Goal: Information Seeking & Learning: Learn about a topic

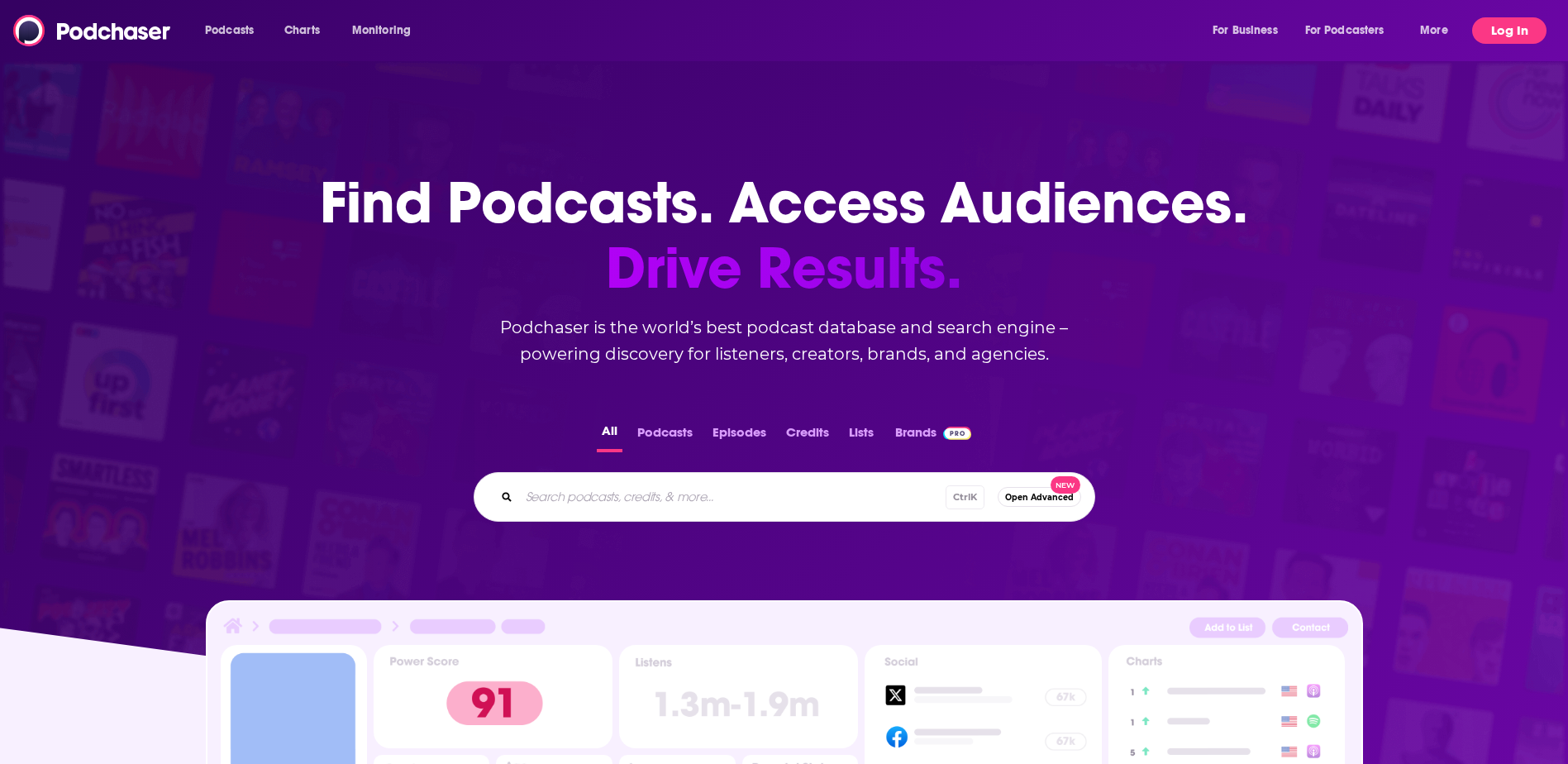
click at [1521, 27] on button "Log In" at bounding box center [1510, 30] width 75 height 26
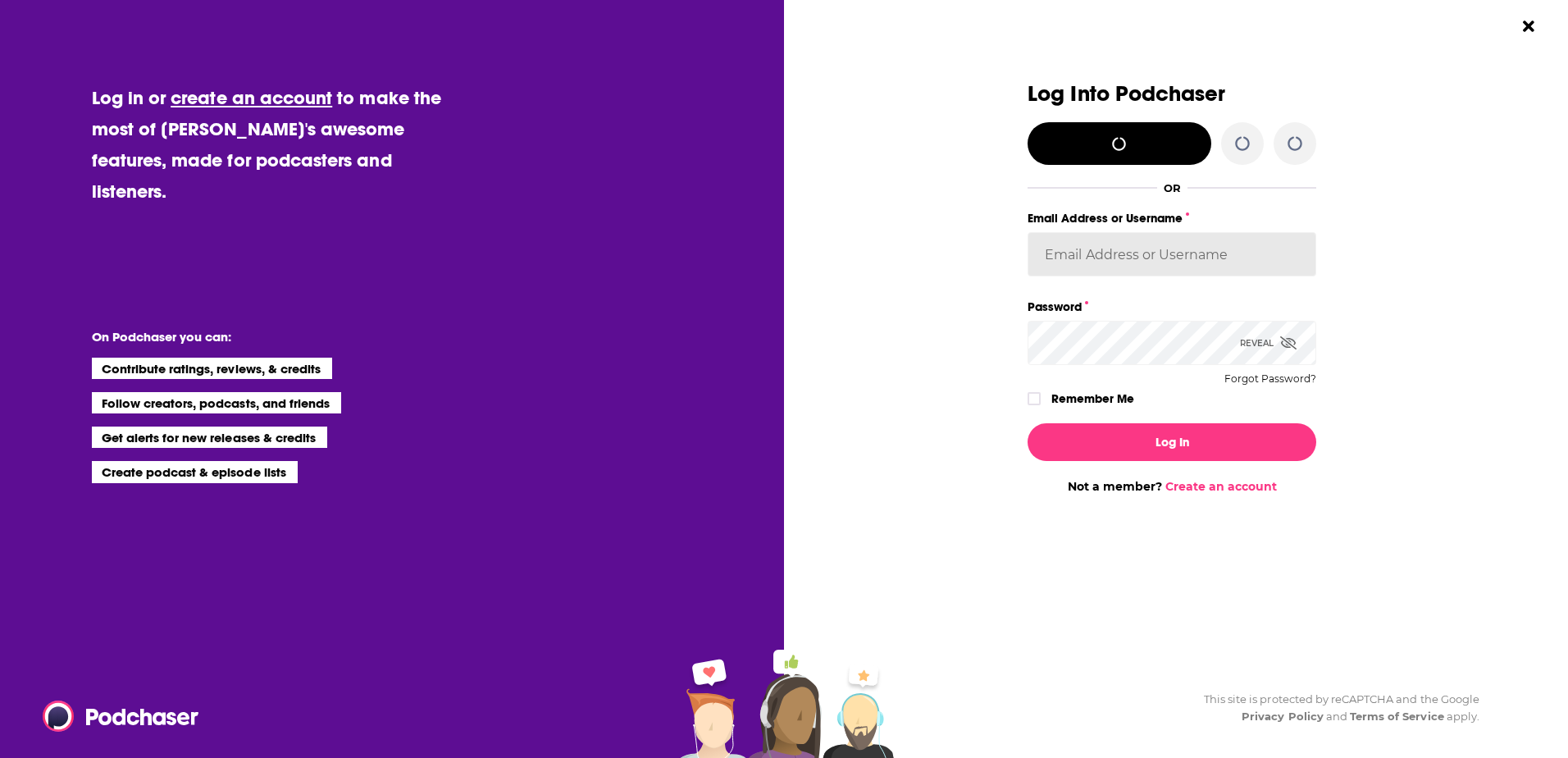
type input "LEOPR"
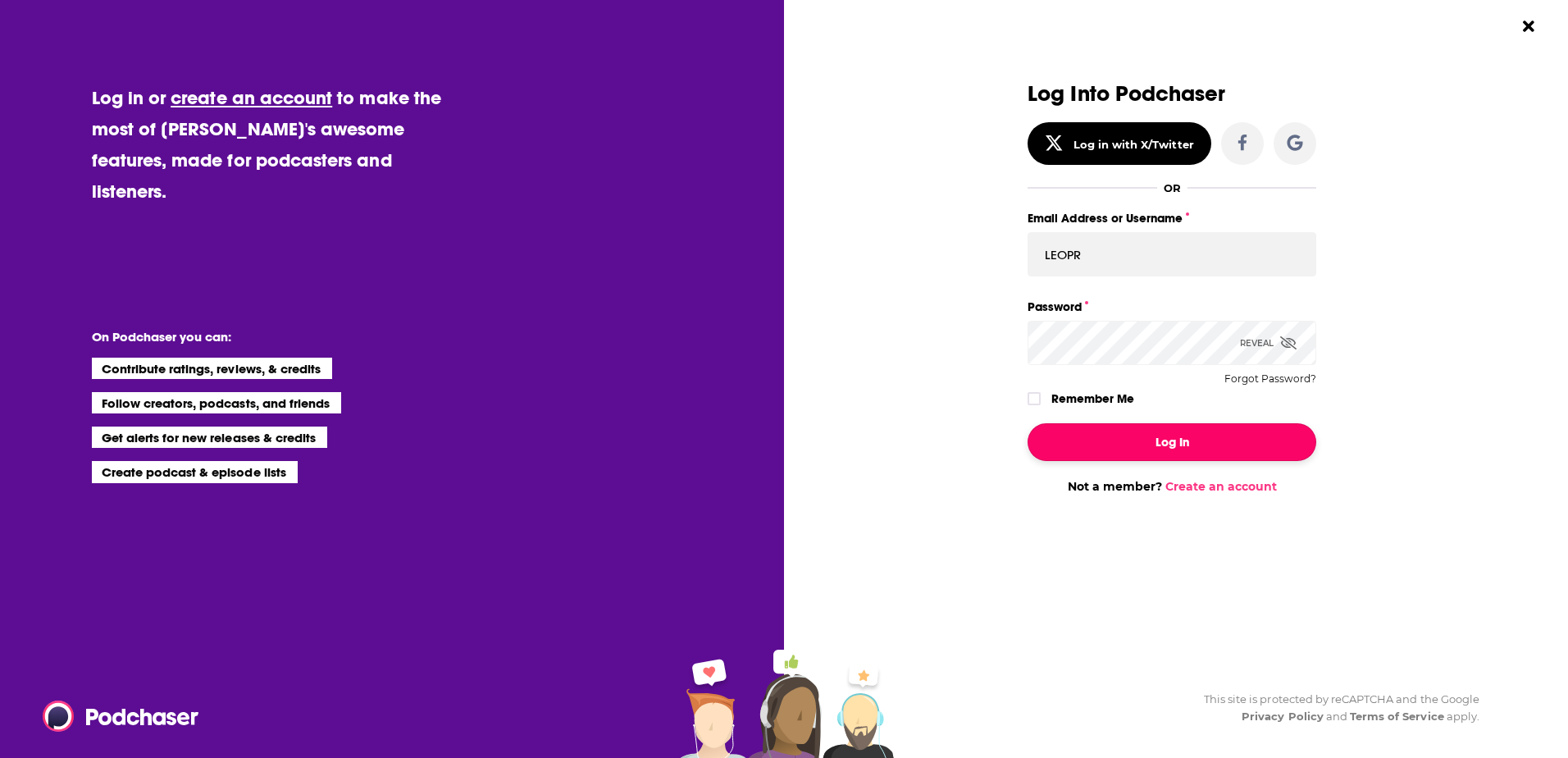
click at [1164, 440] on button "Log In" at bounding box center [1171, 442] width 289 height 38
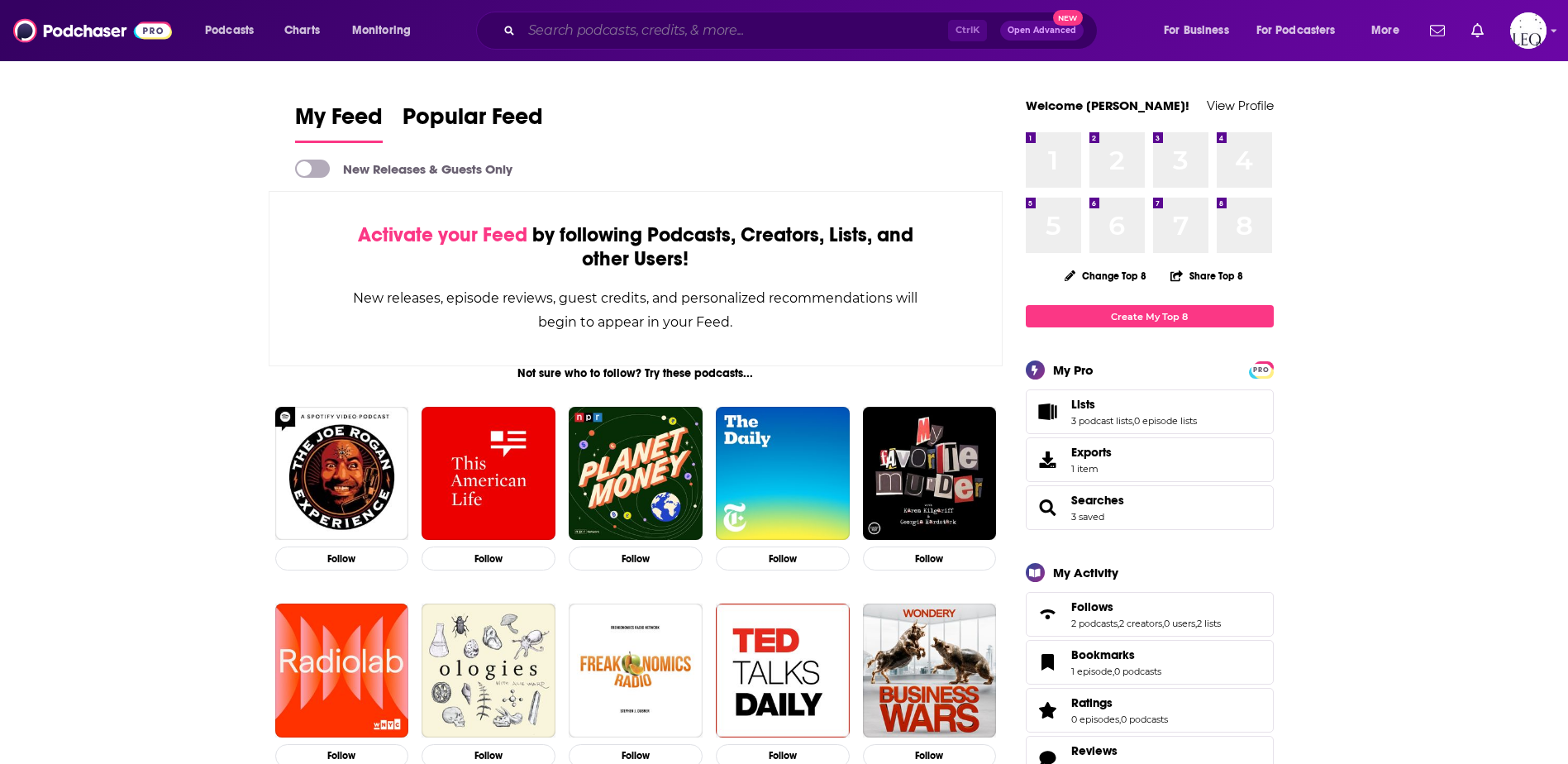
click at [602, 23] on input "Search podcasts, credits, & more..." at bounding box center [735, 30] width 426 height 26
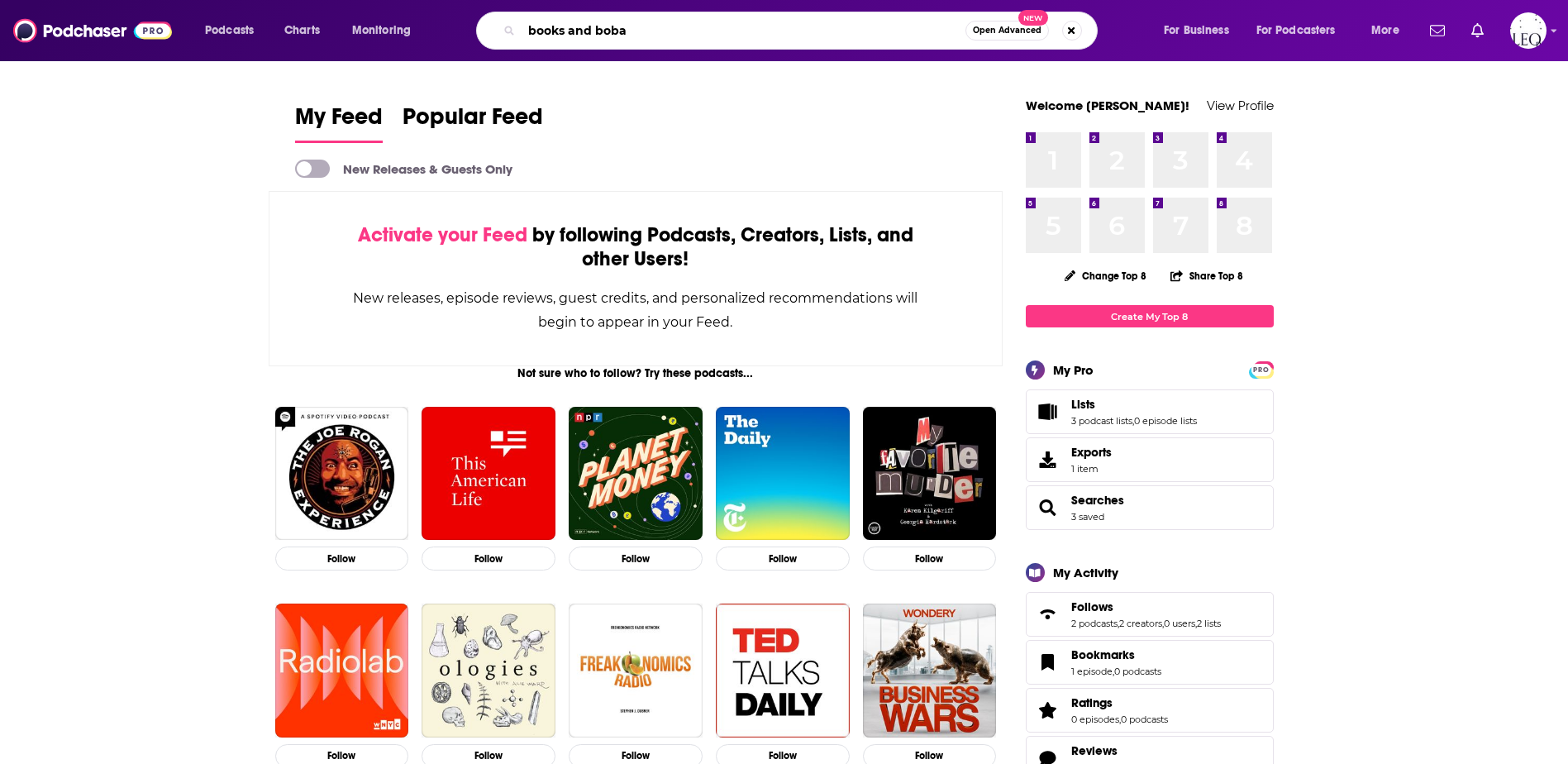
type input "books and boba"
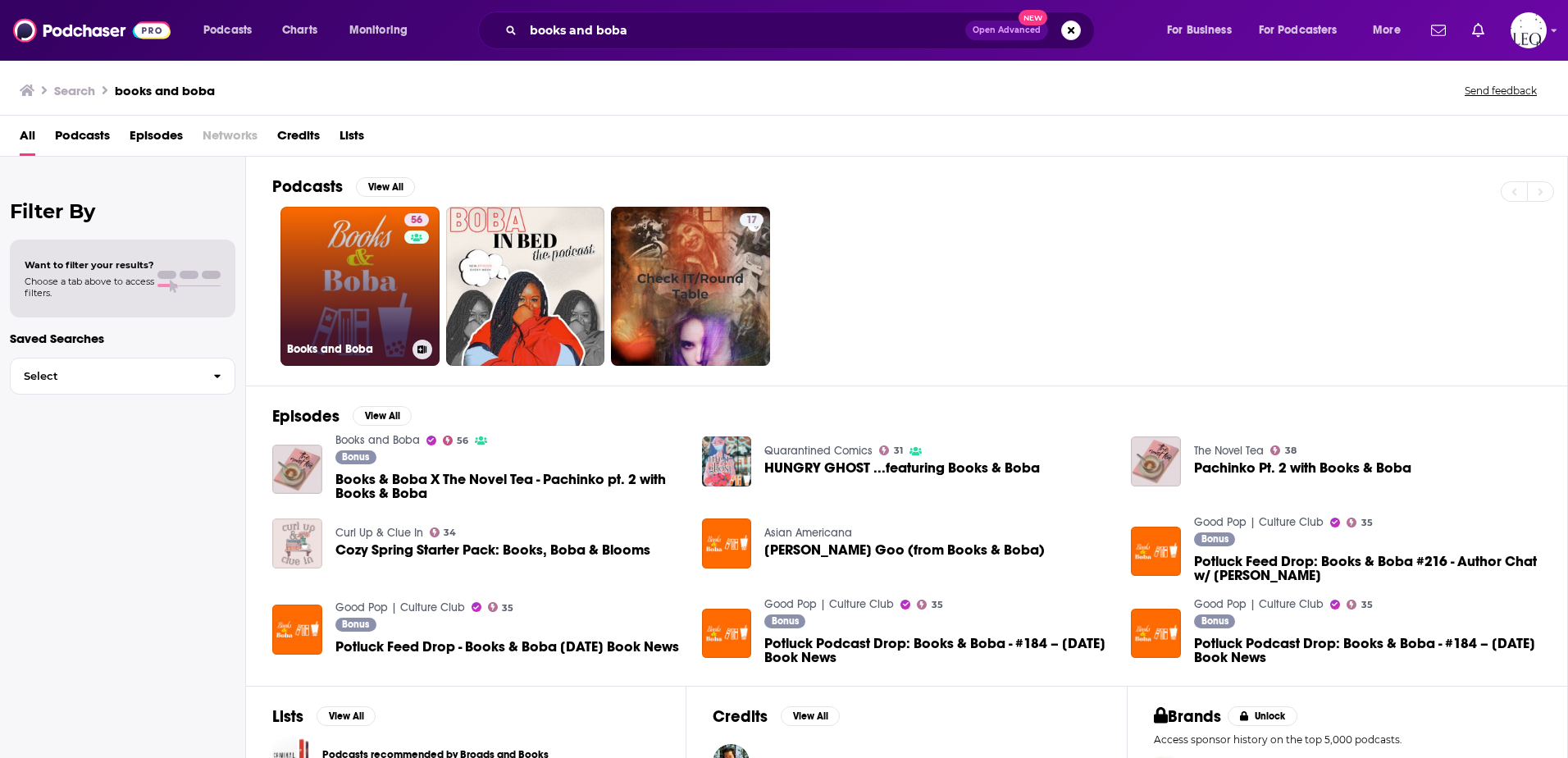
click at [348, 266] on link "56 Books and Boba" at bounding box center [359, 286] width 159 height 159
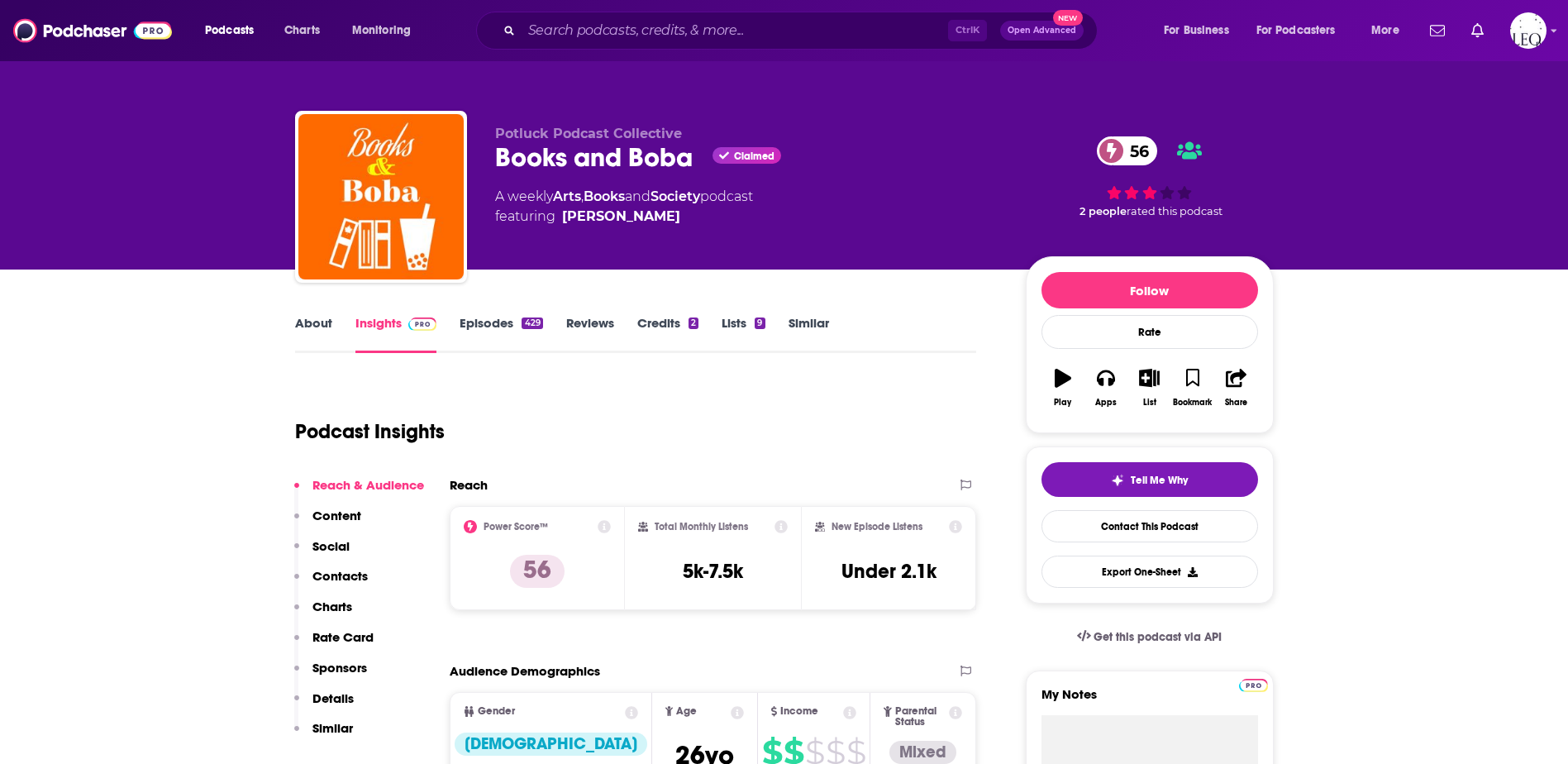
click at [477, 319] on link "Episodes 429" at bounding box center [501, 334] width 83 height 38
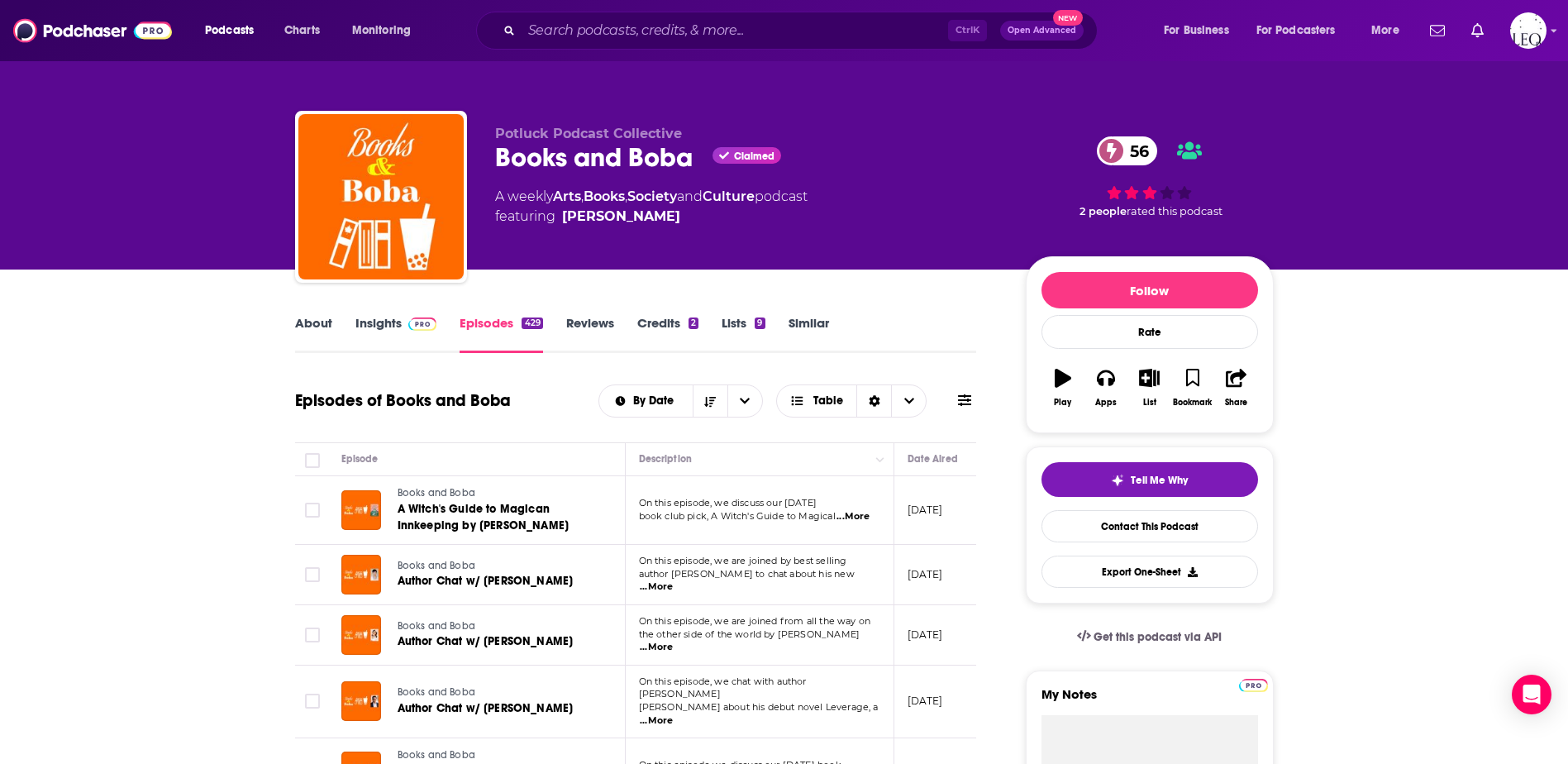
click at [376, 321] on link "Insights" at bounding box center [396, 334] width 82 height 38
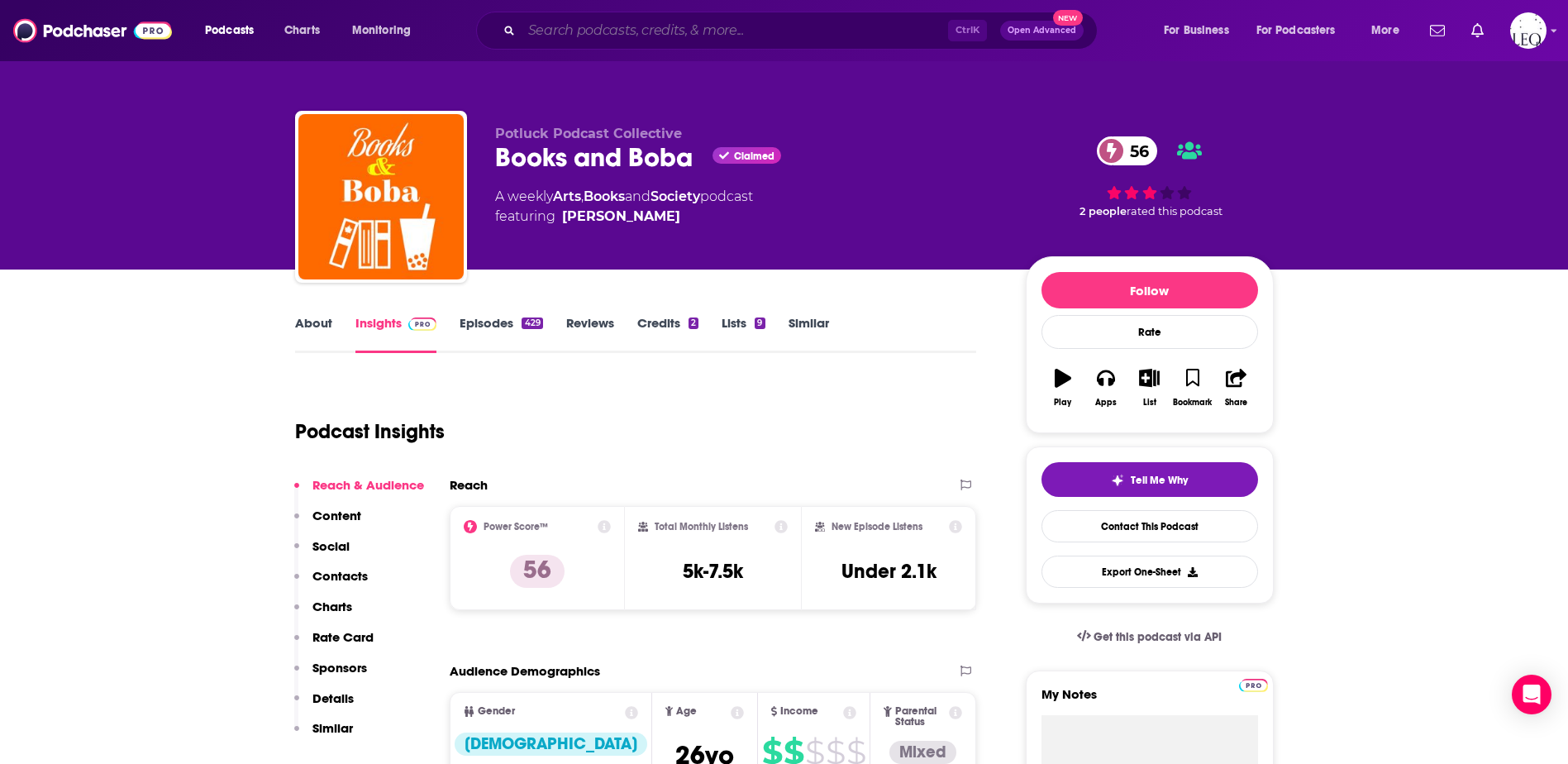
click at [649, 29] on input "Search podcasts, credits, & more..." at bounding box center [735, 30] width 426 height 26
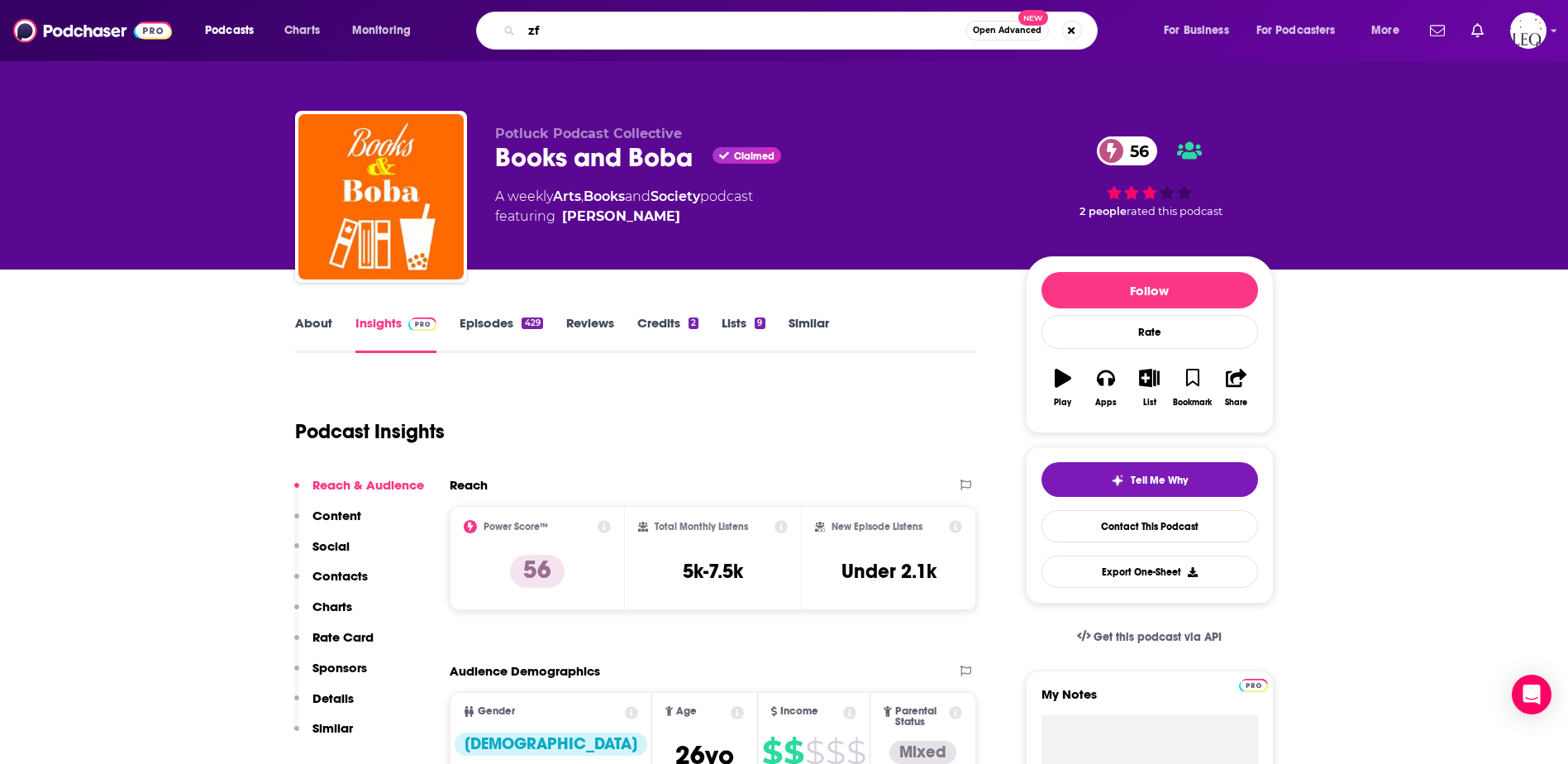
type input "z"
type input "arcna"
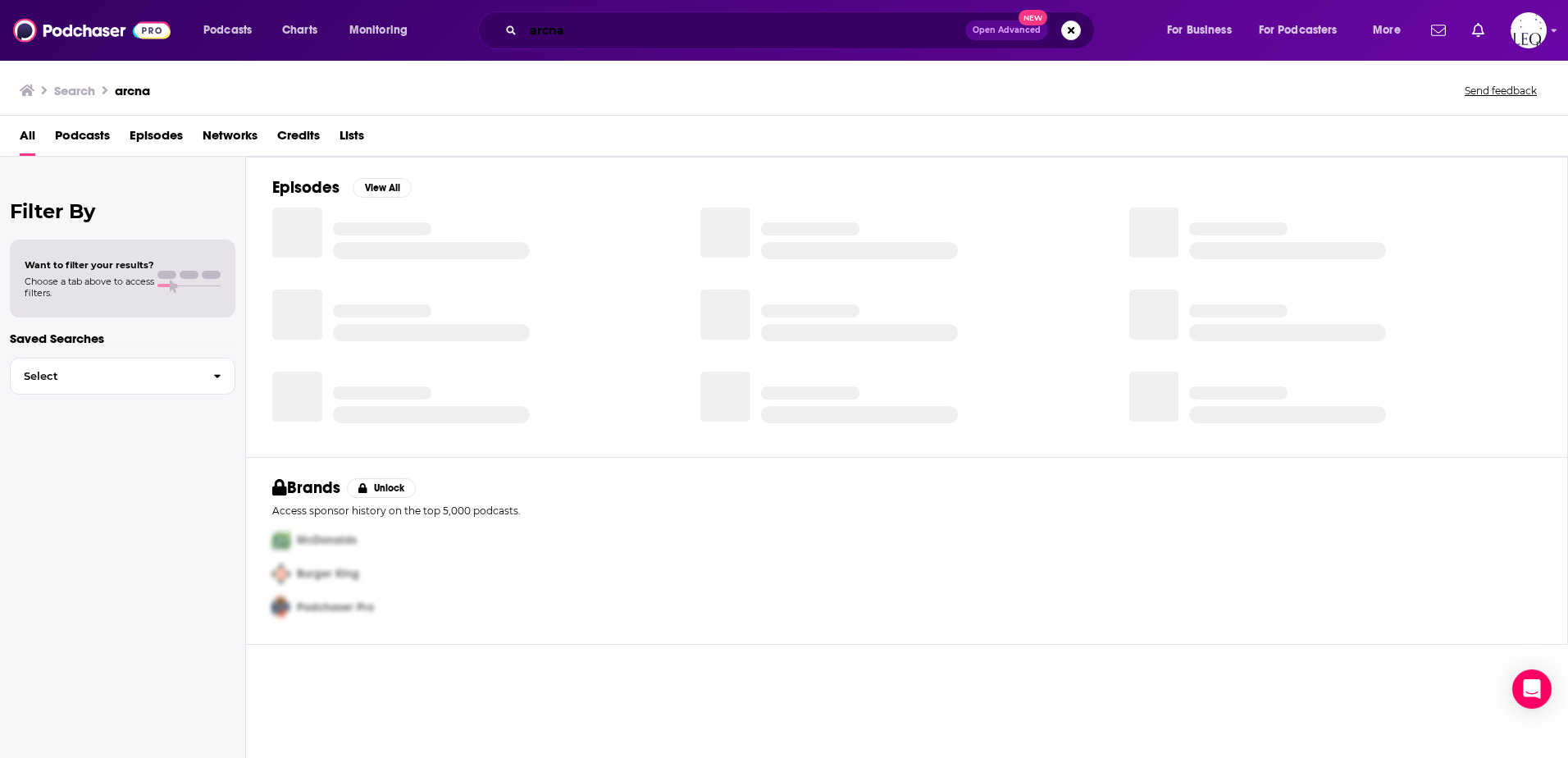
click at [644, 29] on input "arcna" at bounding box center [743, 30] width 442 height 26
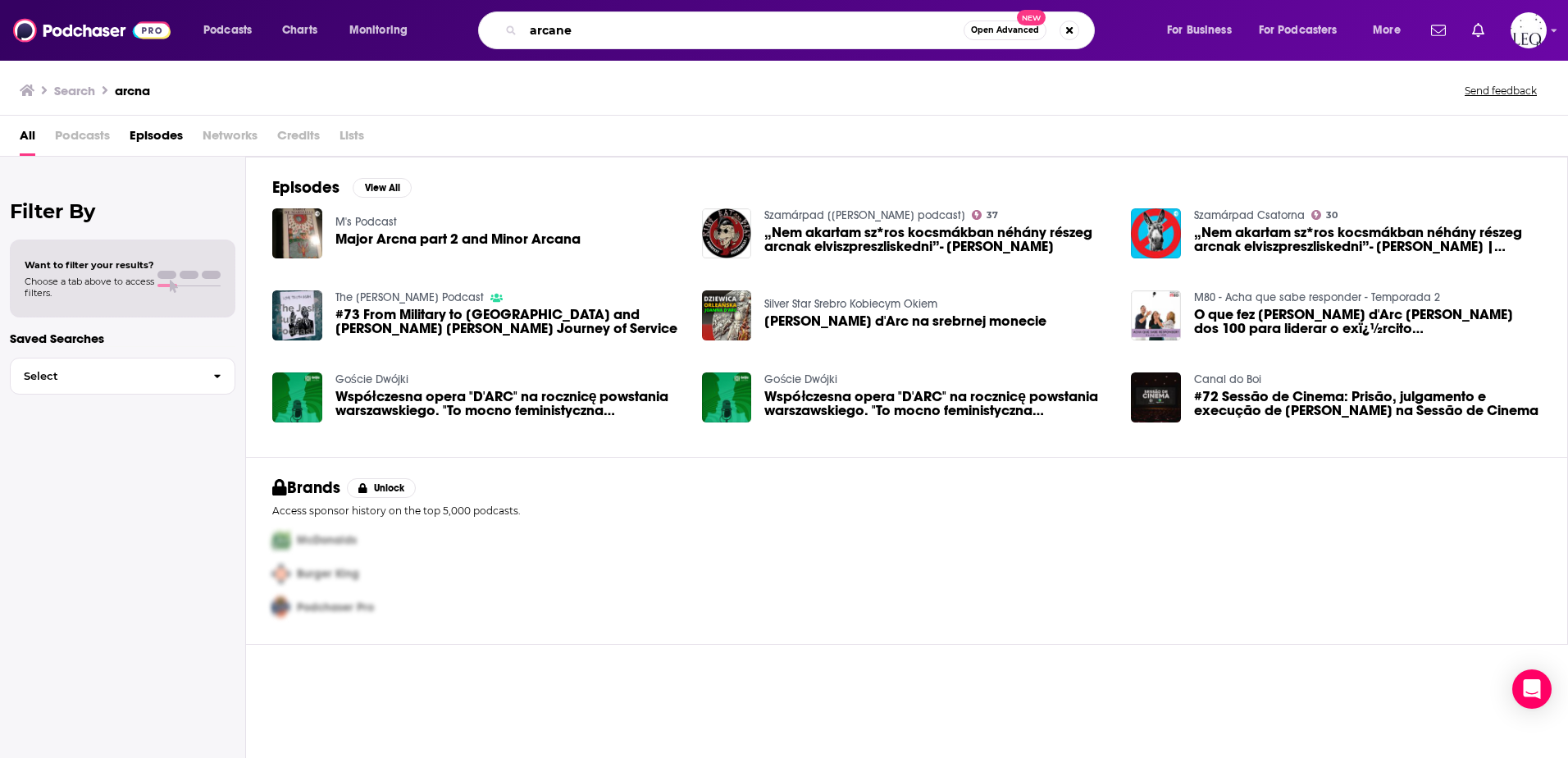
type input "arcane"
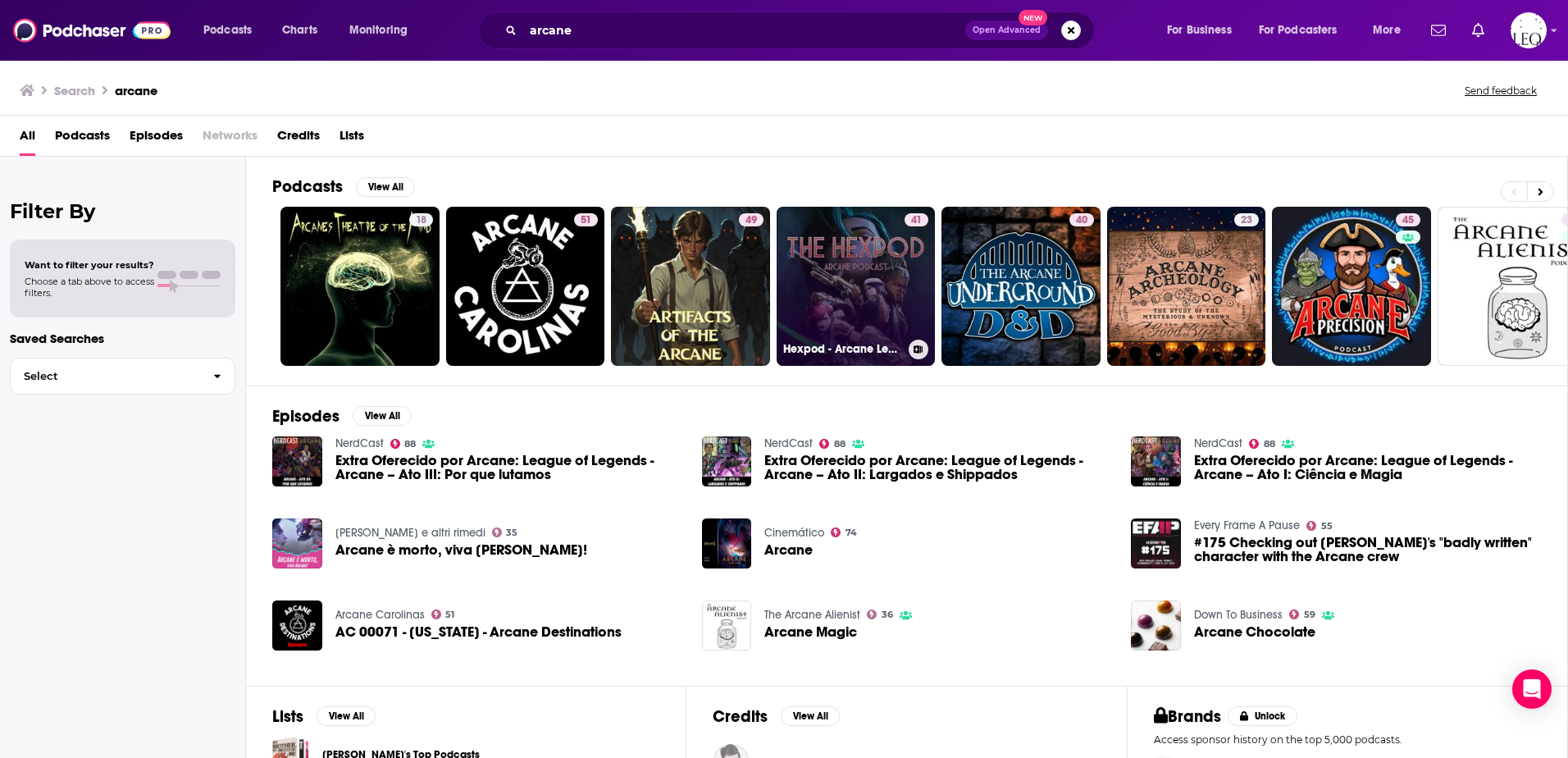
click at [827, 223] on link "41 Hexpod - Arcane League of Legends" at bounding box center [856, 286] width 159 height 159
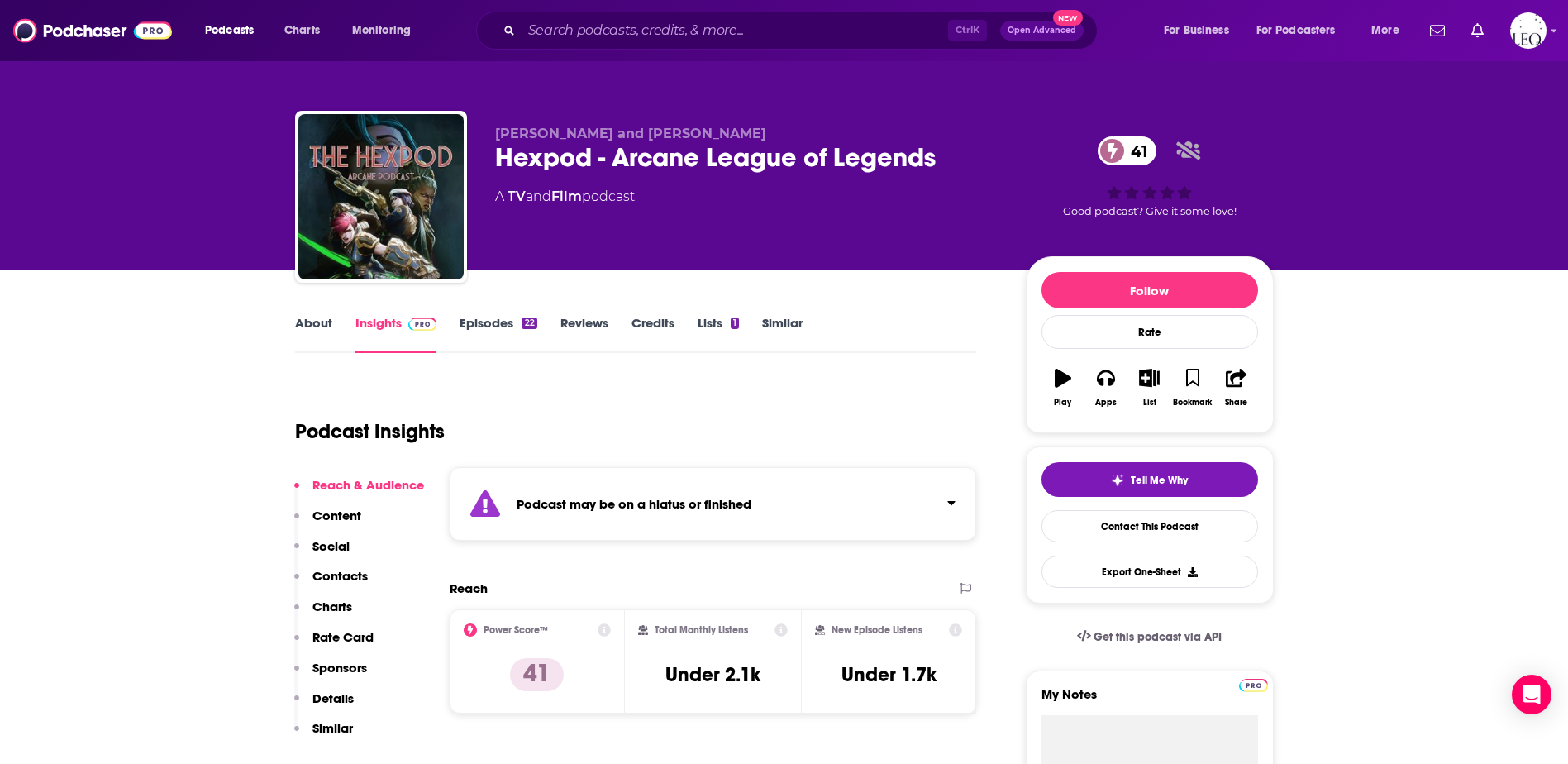
click at [474, 317] on link "Episodes 22" at bounding box center [498, 334] width 76 height 38
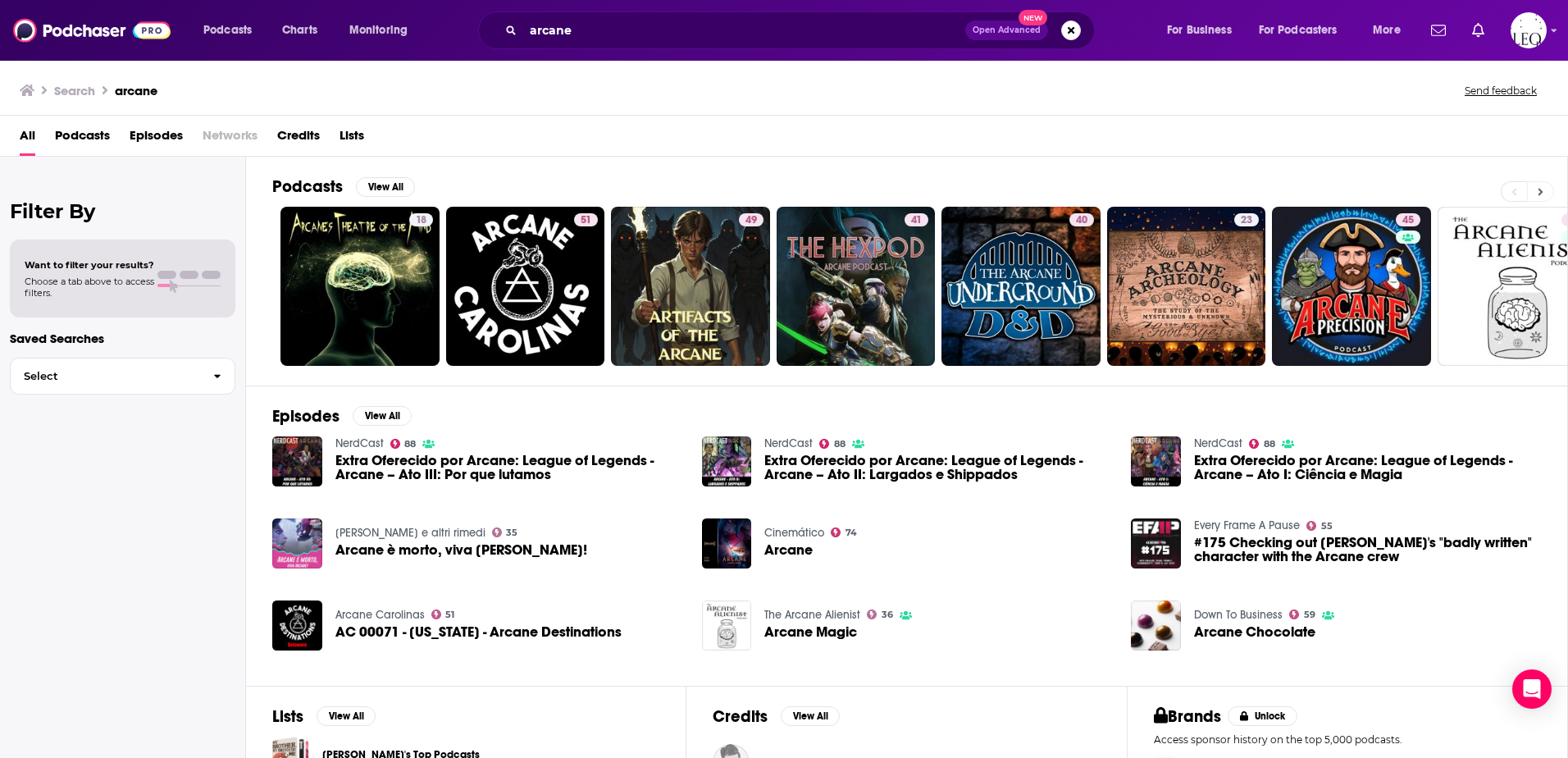
click at [1535, 190] on button at bounding box center [1540, 192] width 27 height 21
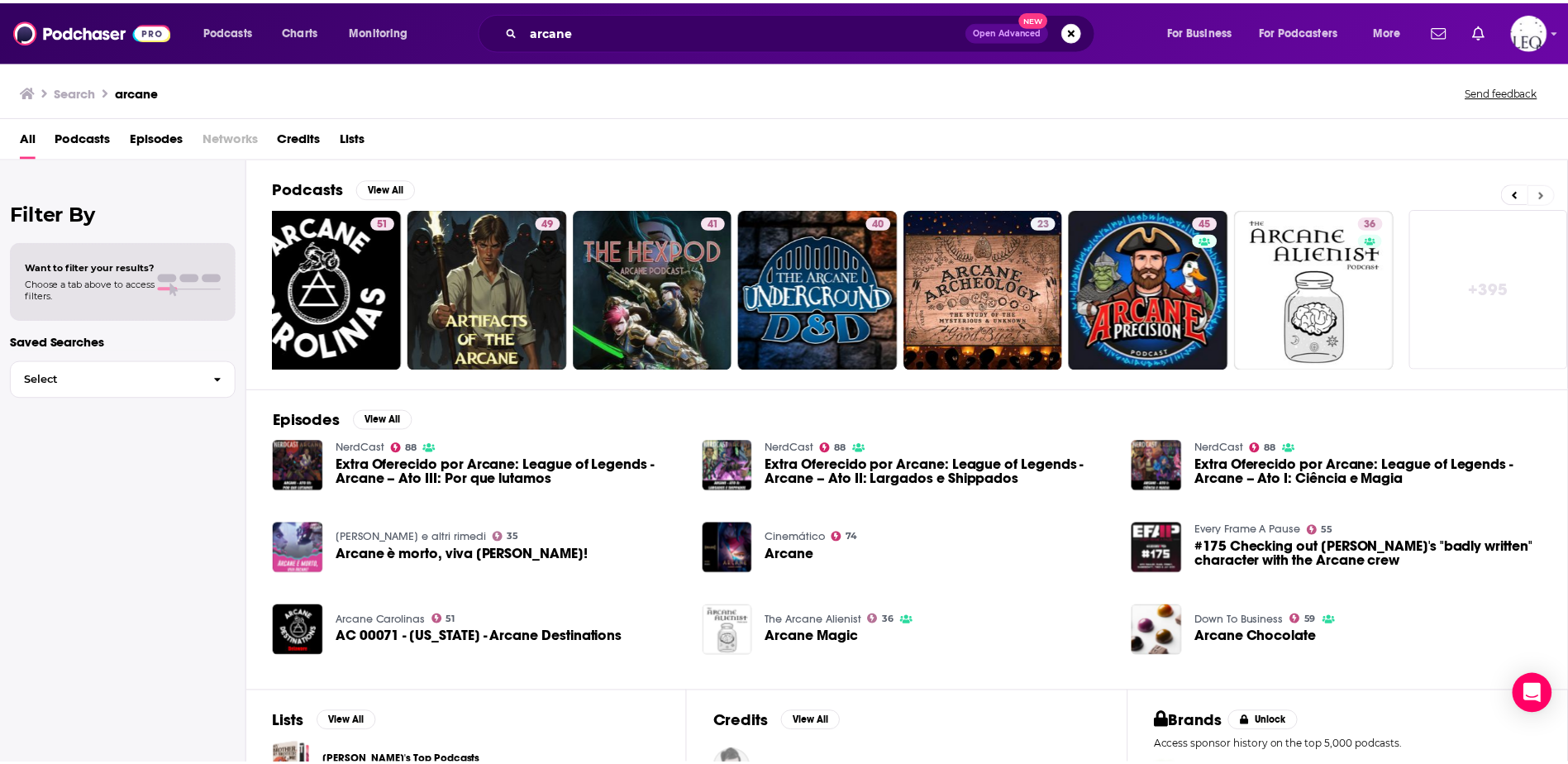
scroll to position [0, 212]
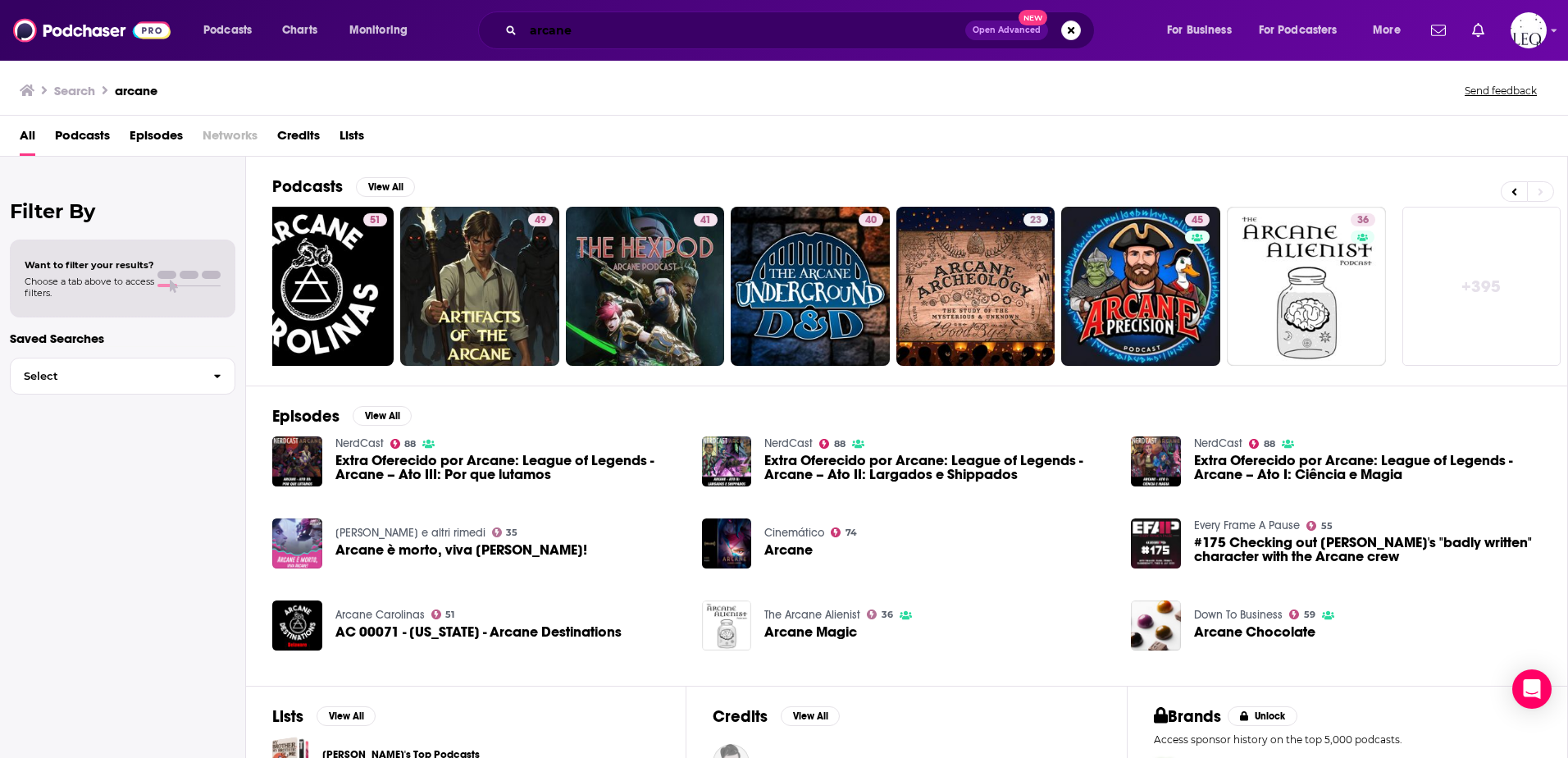
click at [597, 38] on input "arcane" at bounding box center [743, 30] width 442 height 26
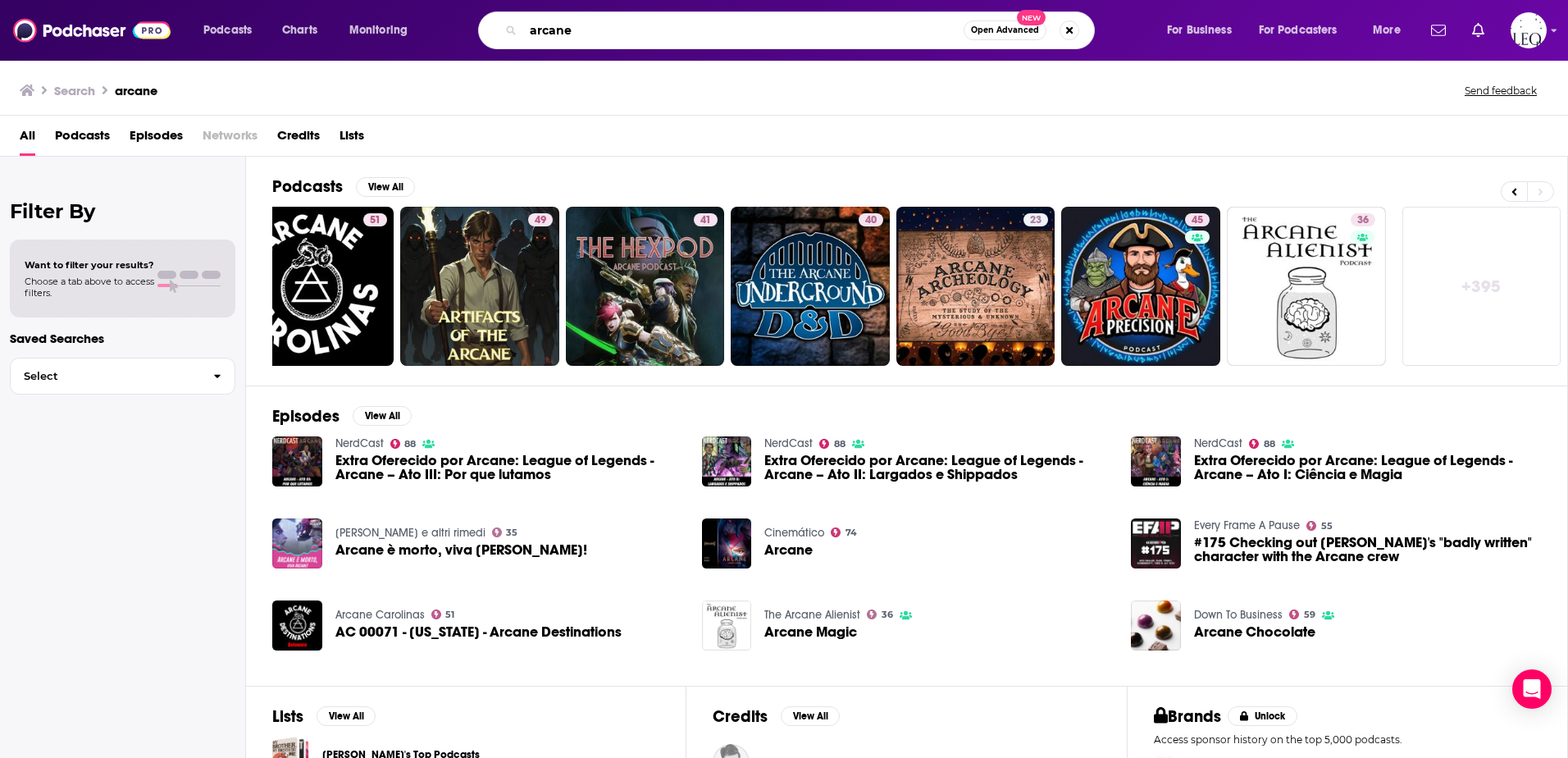
click at [597, 38] on input "arcane" at bounding box center [742, 30] width 440 height 26
type input "chronicles of runeterra"
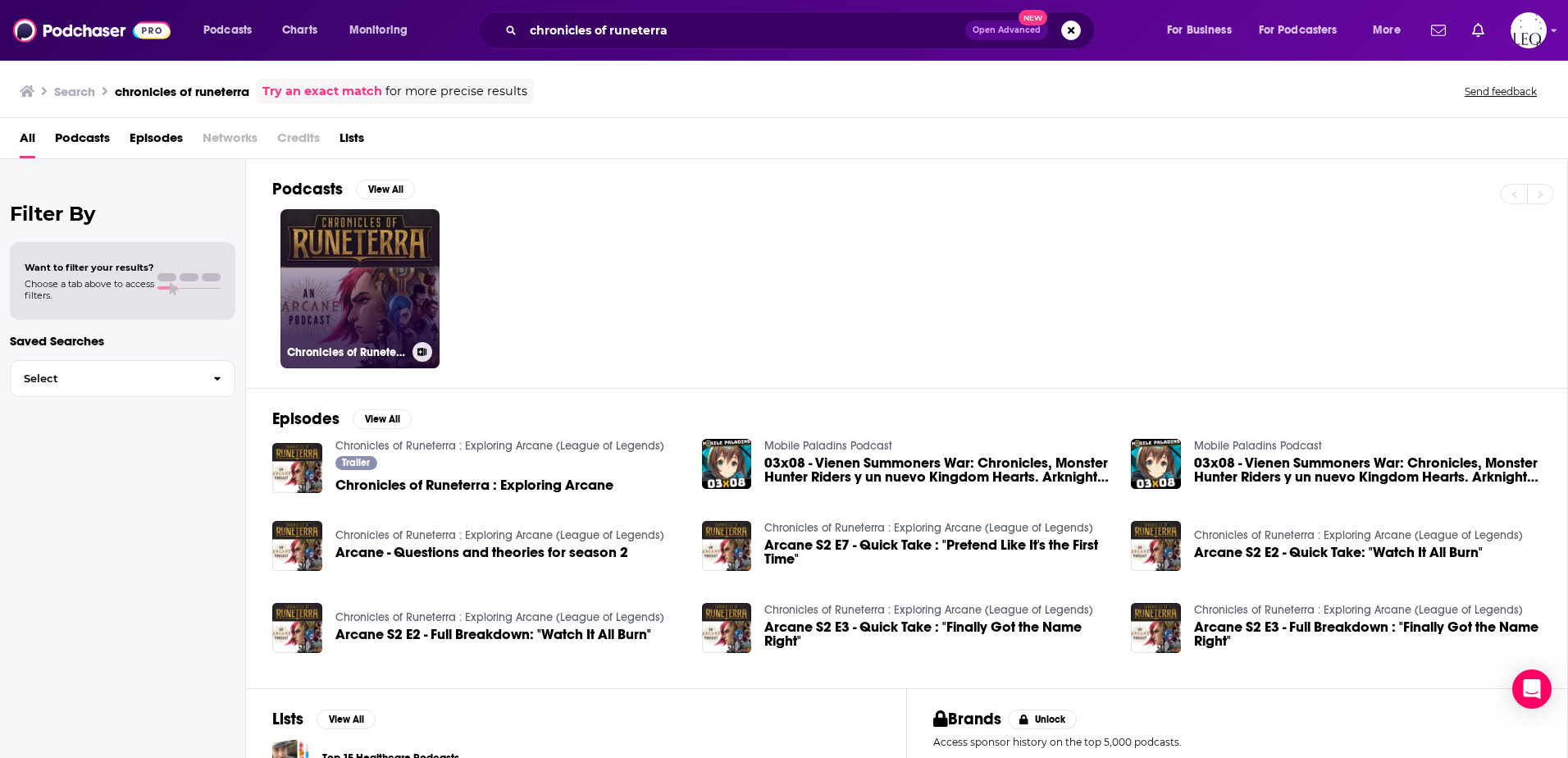
click at [344, 251] on link "Chronicles of Runeterra : Exploring Arcane (League of Legends)" at bounding box center [359, 288] width 159 height 159
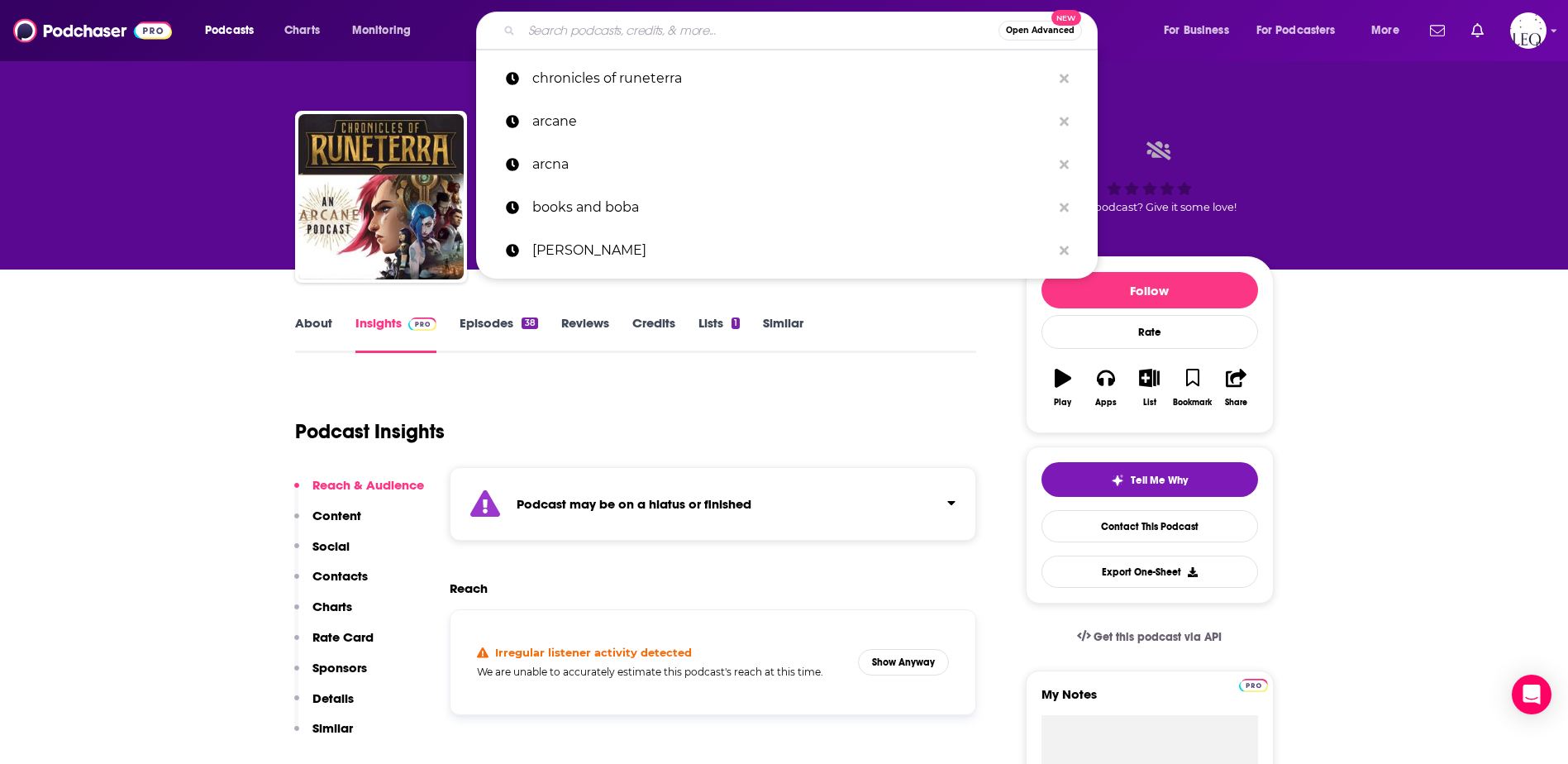
click at [622, 36] on input "Search podcasts, credits, & more..." at bounding box center [760, 30] width 477 height 26
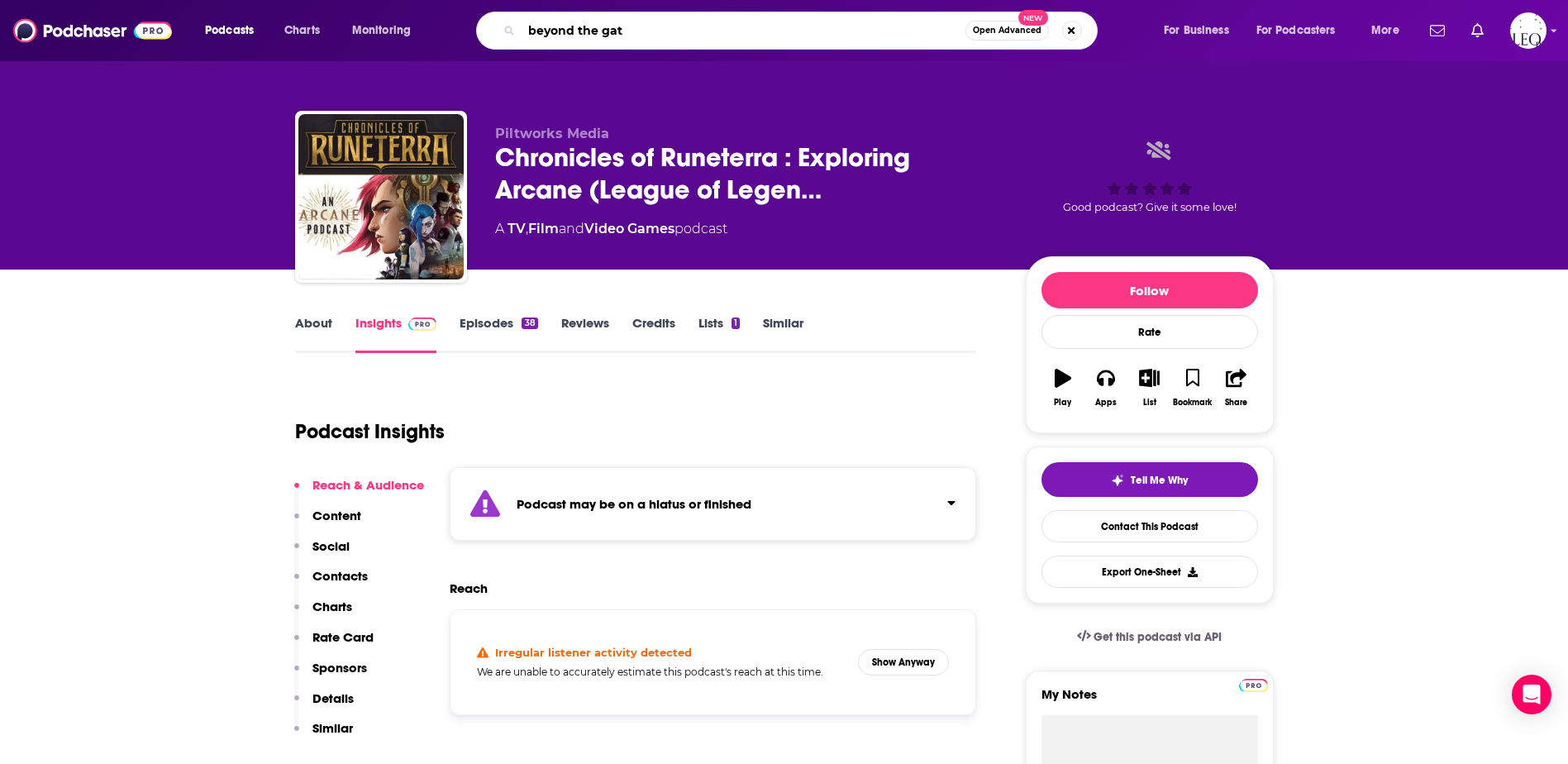
type input "beyond the gate"
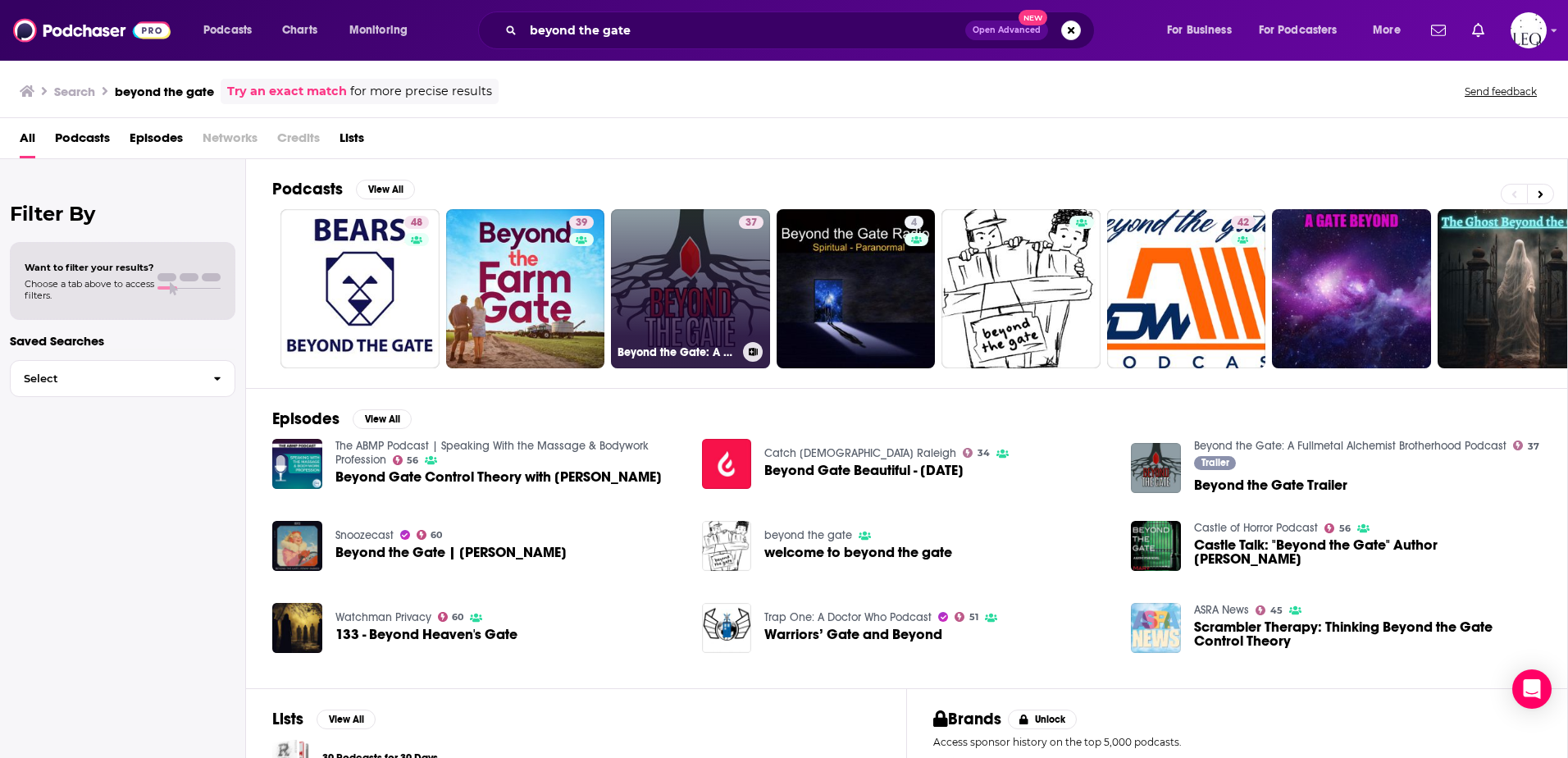
click at [671, 259] on link "37 Beyond the Gate: A Fullmetal Alchemist Brotherhood Podcast" at bounding box center [690, 288] width 159 height 159
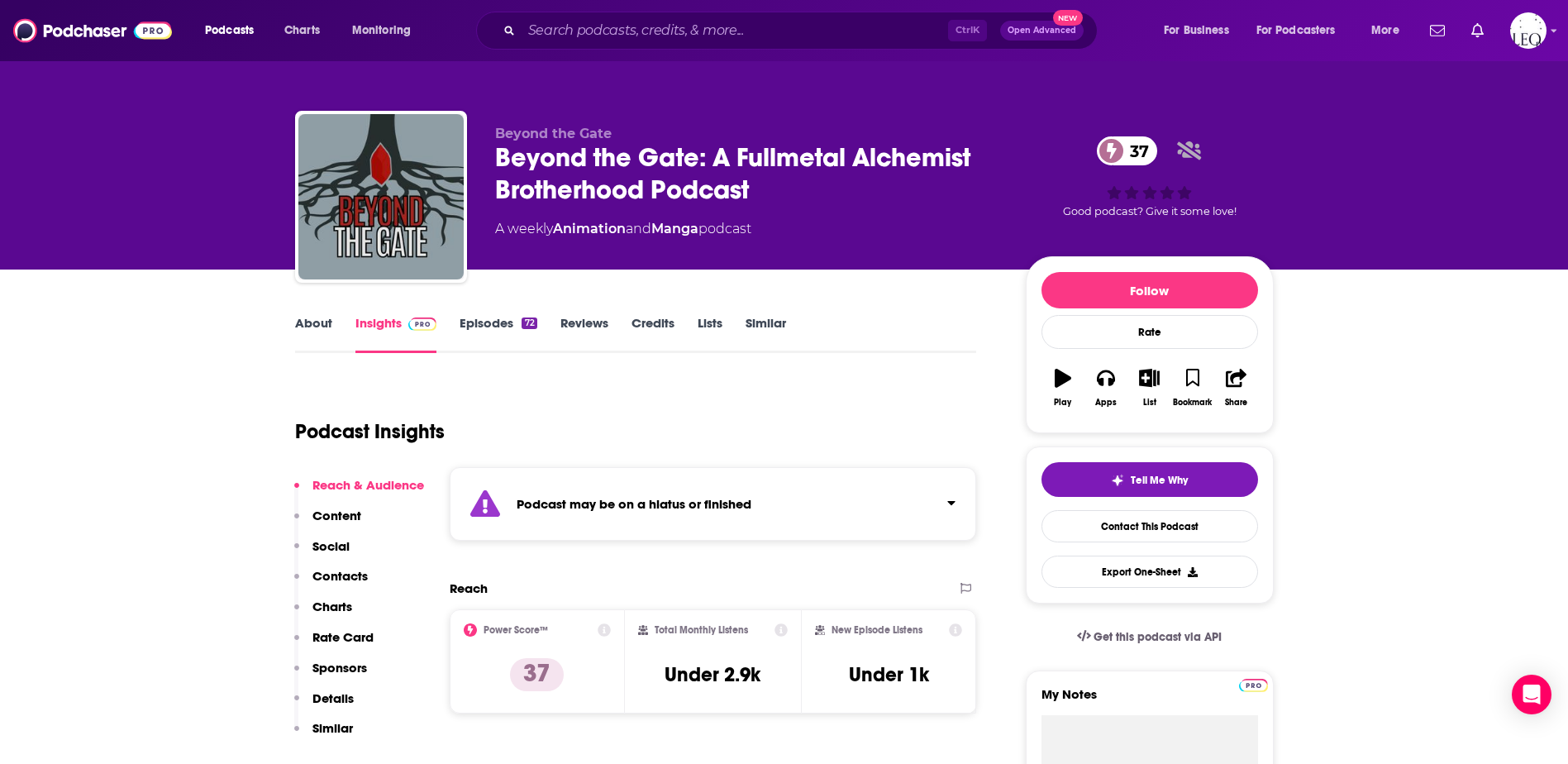
click at [304, 321] on link "About" at bounding box center [313, 334] width 37 height 38
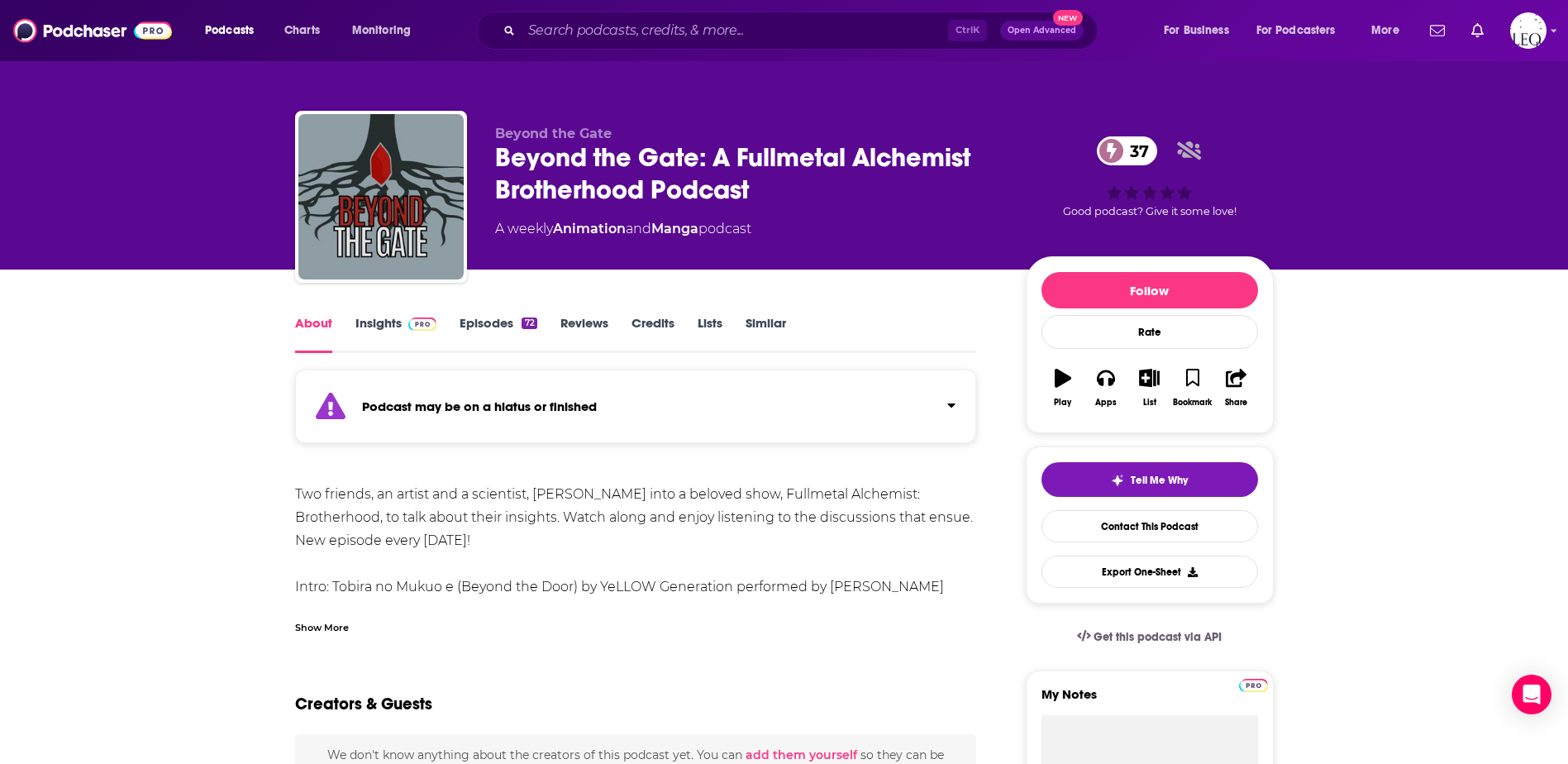
click at [504, 316] on link "Episodes 72" at bounding box center [498, 334] width 76 height 38
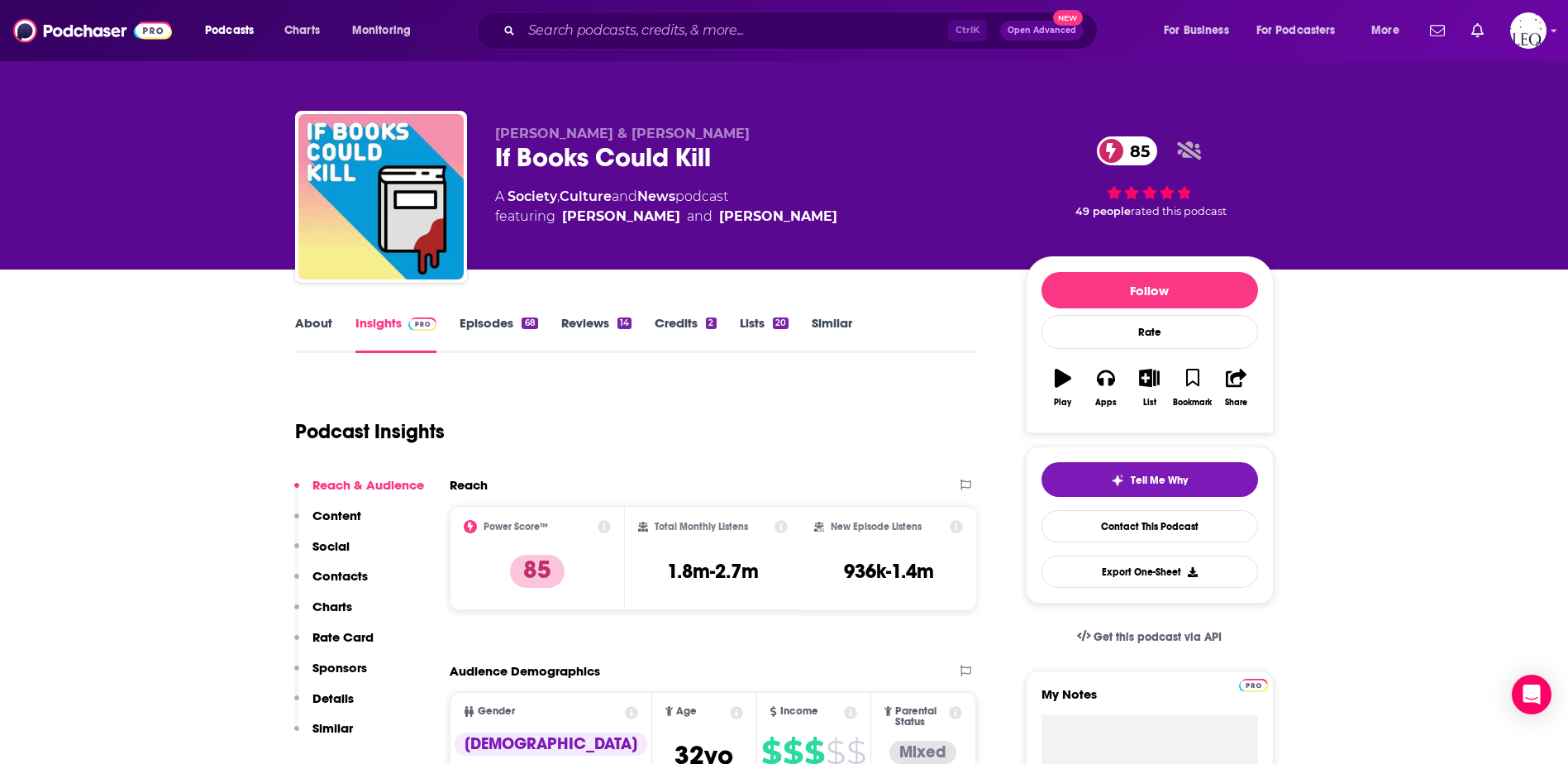
click at [319, 324] on link "About" at bounding box center [313, 334] width 37 height 38
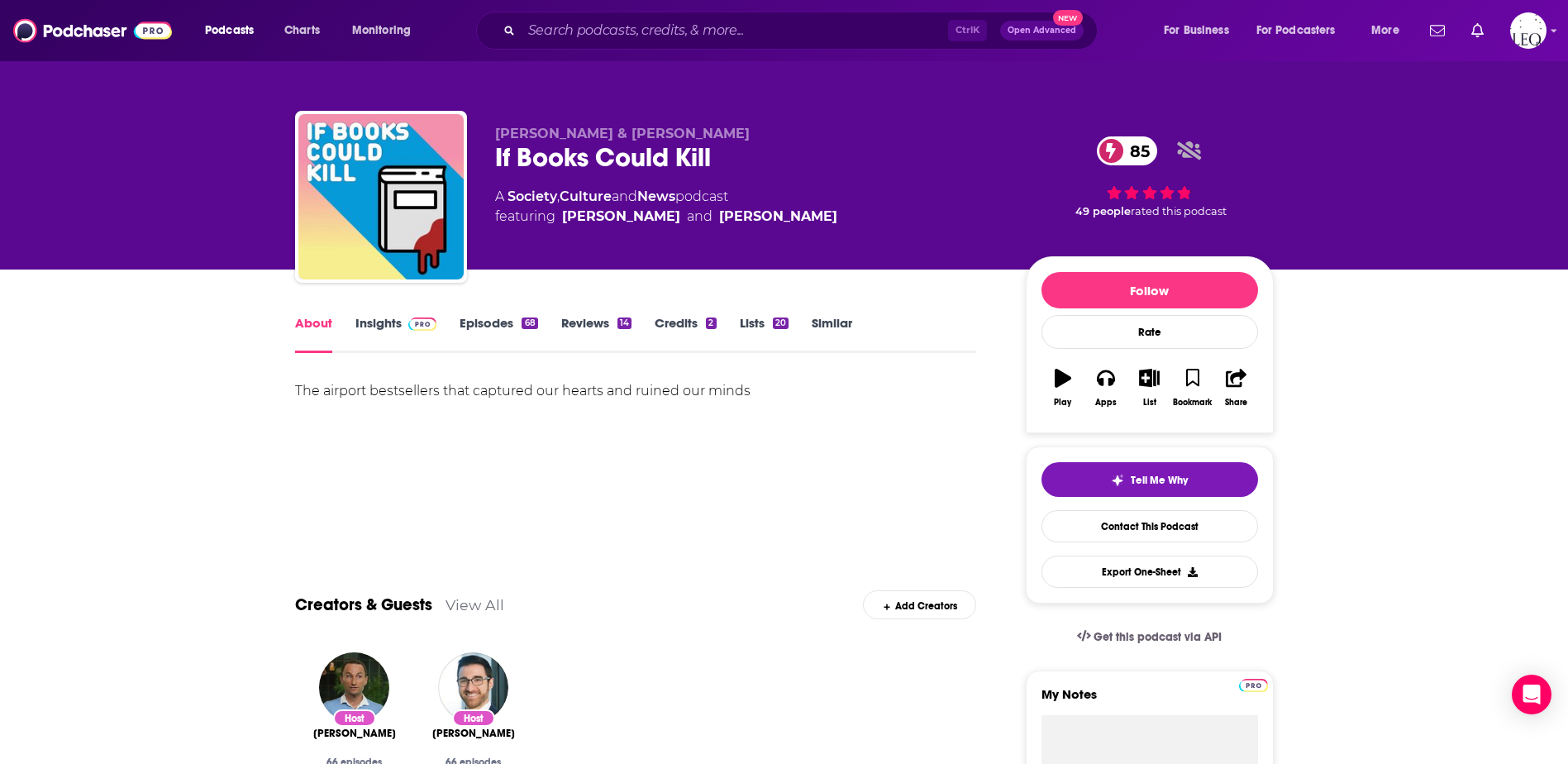
click at [498, 323] on link "Episodes 68" at bounding box center [498, 334] width 77 height 38
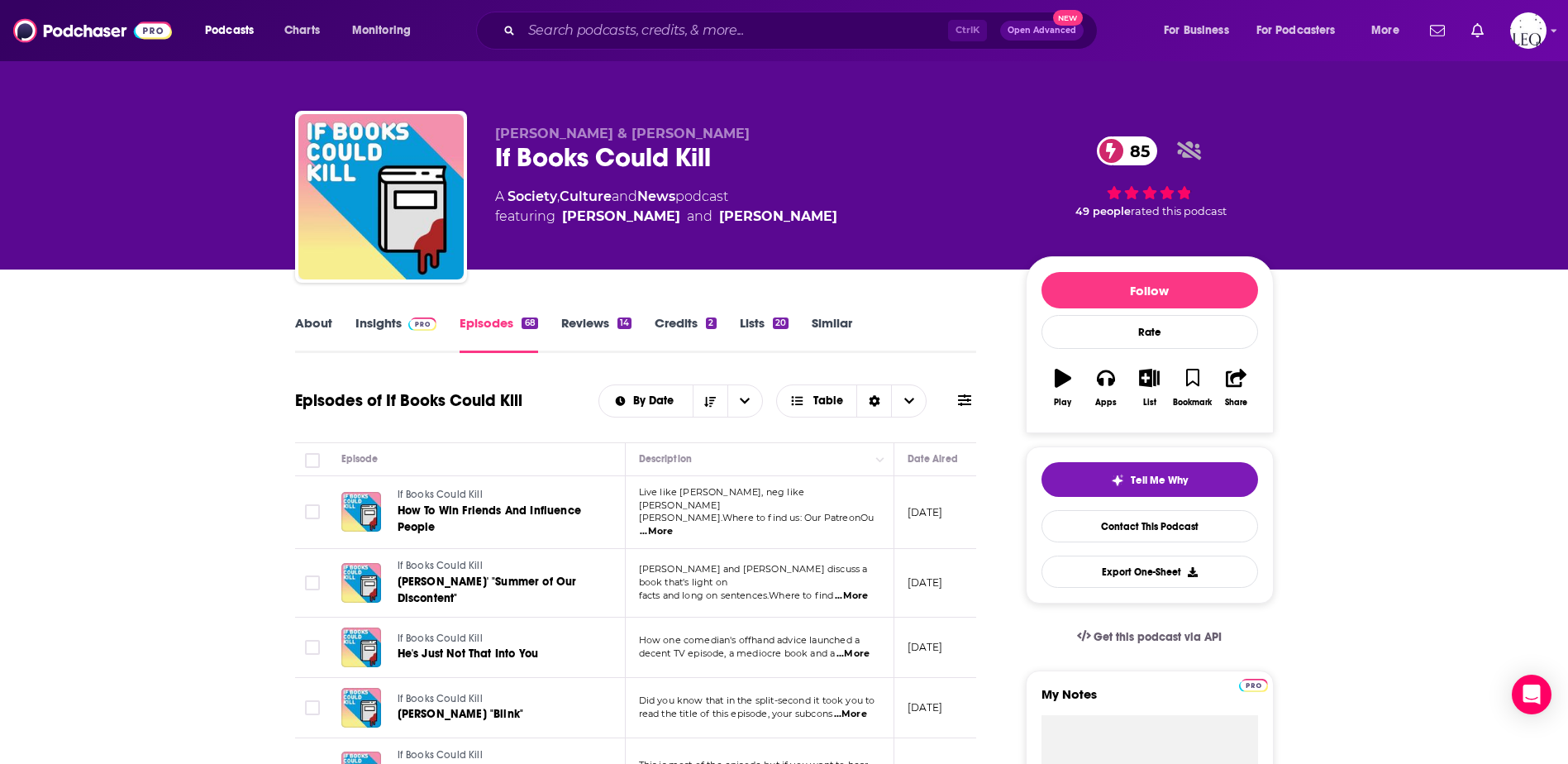
scroll to position [275, 0]
